Goal: Information Seeking & Learning: Learn about a topic

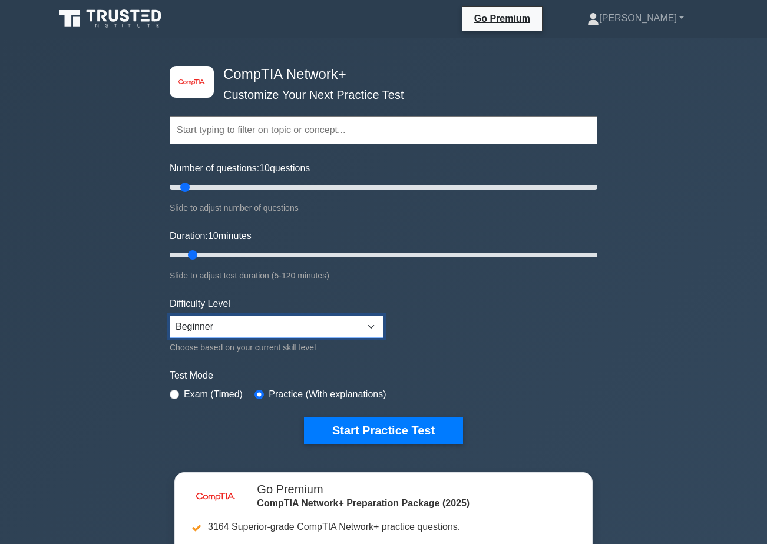
click at [258, 330] on select "Beginner Intermediate Expert" at bounding box center [277, 327] width 214 height 22
select select "intermediate"
click at [170, 316] on select "Beginner Intermediate Expert" at bounding box center [277, 327] width 214 height 22
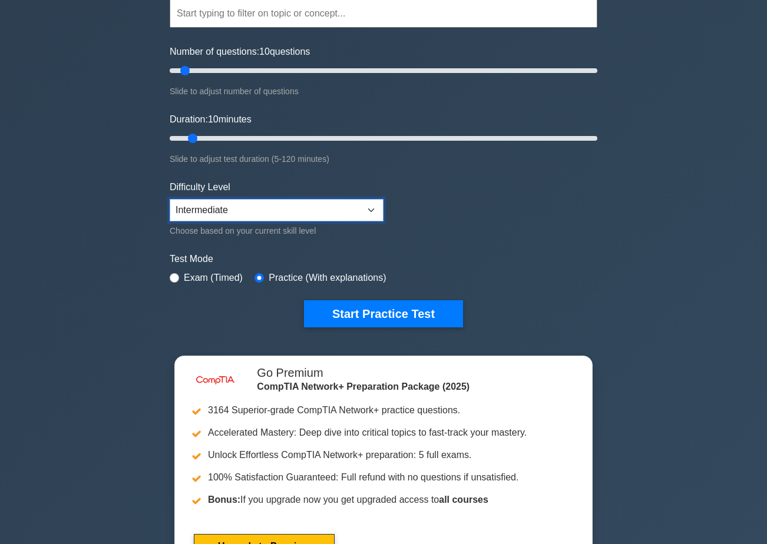
scroll to position [118, 0]
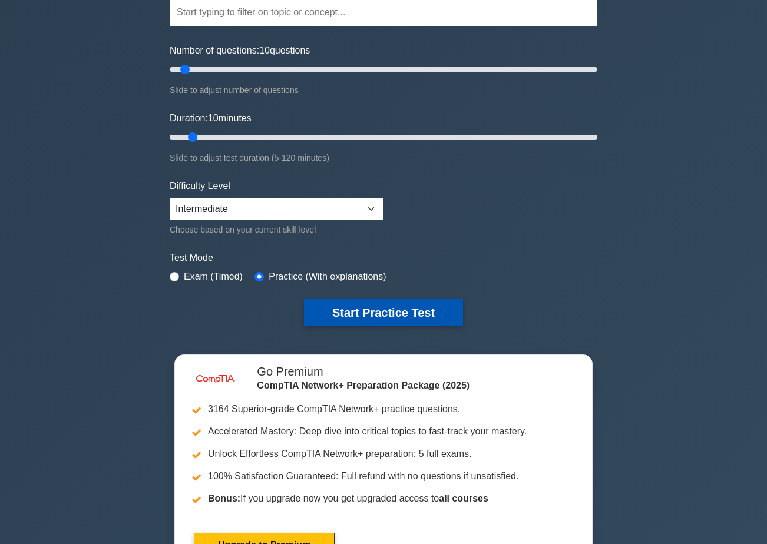
click at [410, 316] on button "Start Practice Test" at bounding box center [383, 312] width 159 height 27
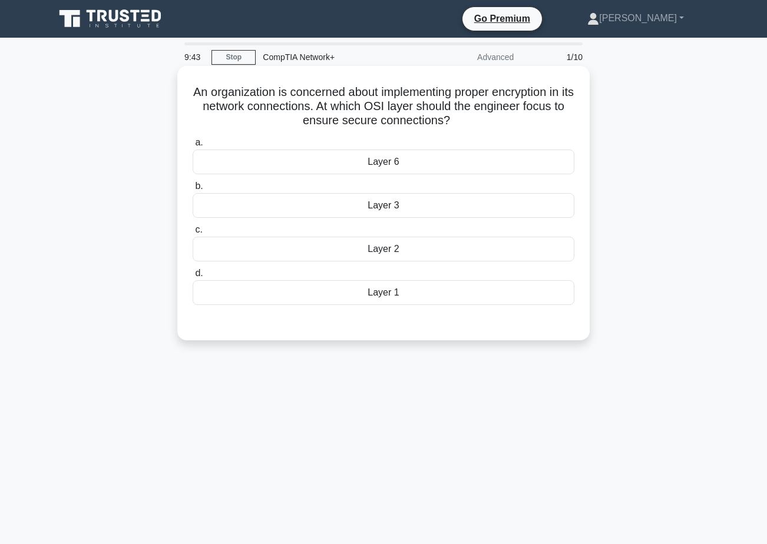
click at [388, 249] on div "Layer 2" at bounding box center [384, 249] width 382 height 25
click at [193, 234] on input "c. Layer 2" at bounding box center [193, 230] width 0 height 8
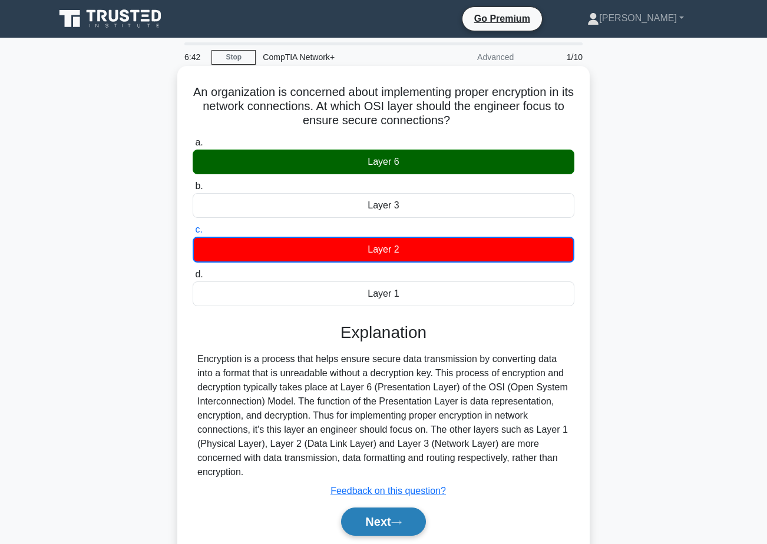
click at [370, 518] on button "Next" at bounding box center [383, 522] width 84 height 28
